Goal: Task Accomplishment & Management: Manage account settings

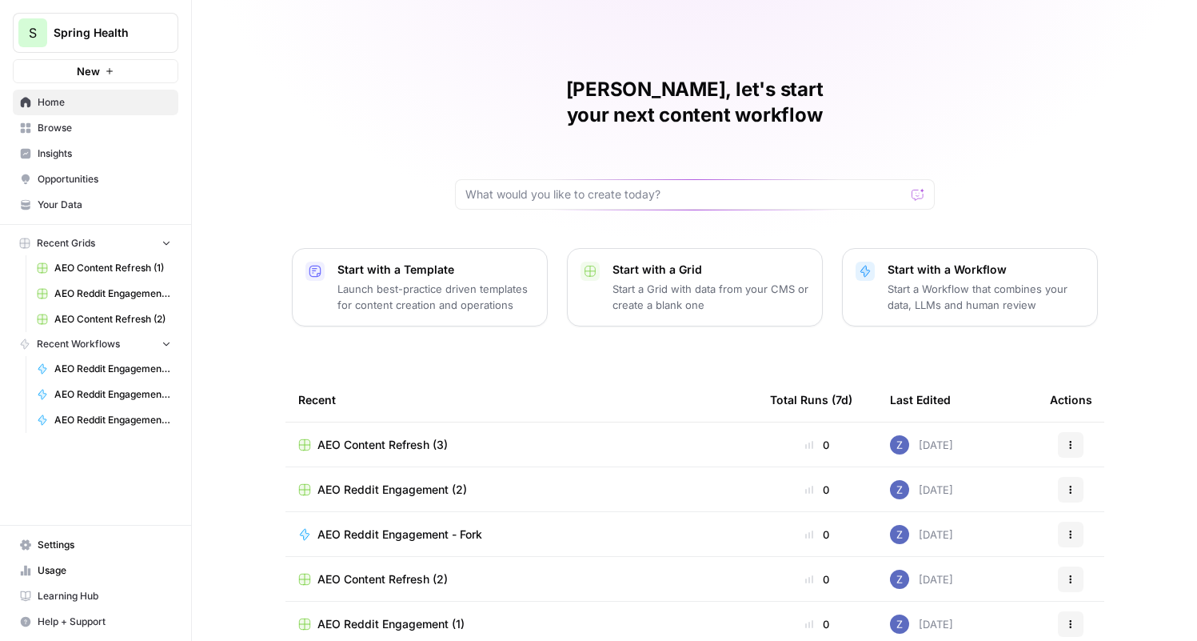
click at [130, 38] on span "Spring Health" at bounding box center [102, 33] width 97 height 16
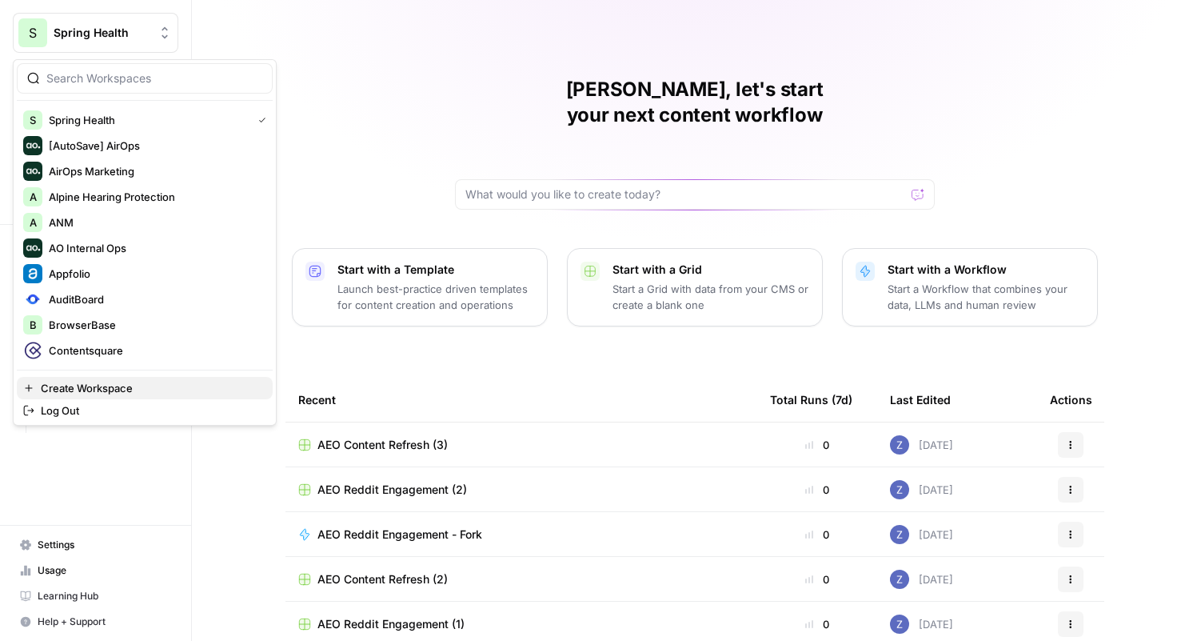
click at [85, 382] on span "Create Workspace" at bounding box center [150, 388] width 219 height 16
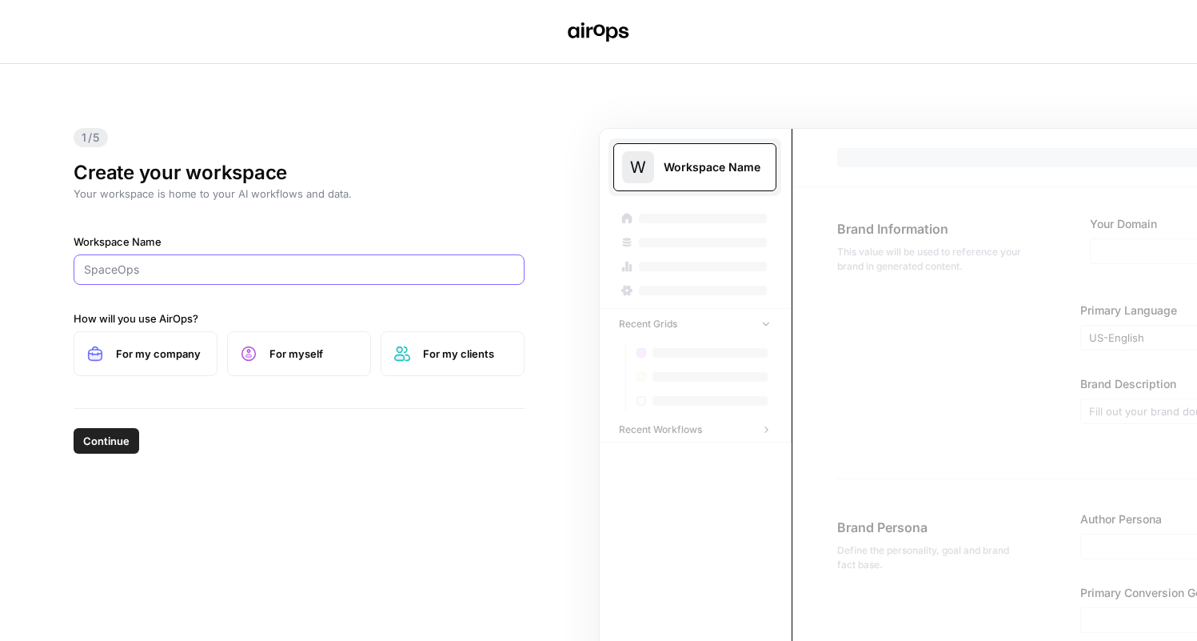
click at [172, 274] on input "Workspace Name" at bounding box center [299, 270] width 430 height 16
type input "Wrike"
click at [150, 362] on label "For my company" at bounding box center [146, 353] width 144 height 45
click at [123, 434] on span "Continue" at bounding box center [106, 441] width 46 height 16
